Goal: Task Accomplishment & Management: Use online tool/utility

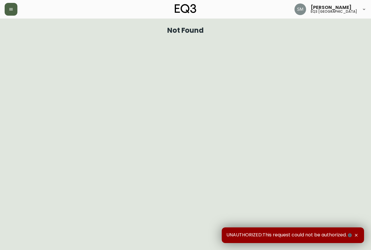
click at [6, 9] on button "button" at bounding box center [11, 9] width 13 height 13
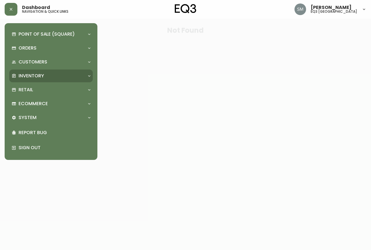
click at [49, 74] on div "Inventory" at bounding box center [48, 76] width 73 height 6
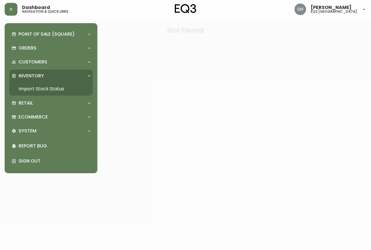
click at [51, 84] on link "Import Stock Status" at bounding box center [51, 88] width 84 height 13
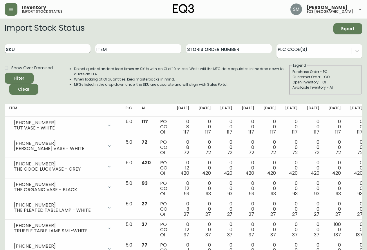
click at [25, 44] on input "SKU" at bounding box center [48, 48] width 86 height 9
paste input "[PHONE_NUMBER]"
type input "[PHONE_NUMBER]"
click at [5, 73] on button "Filter" at bounding box center [19, 78] width 29 height 11
